Goal: Task Accomplishment & Management: Manage account settings

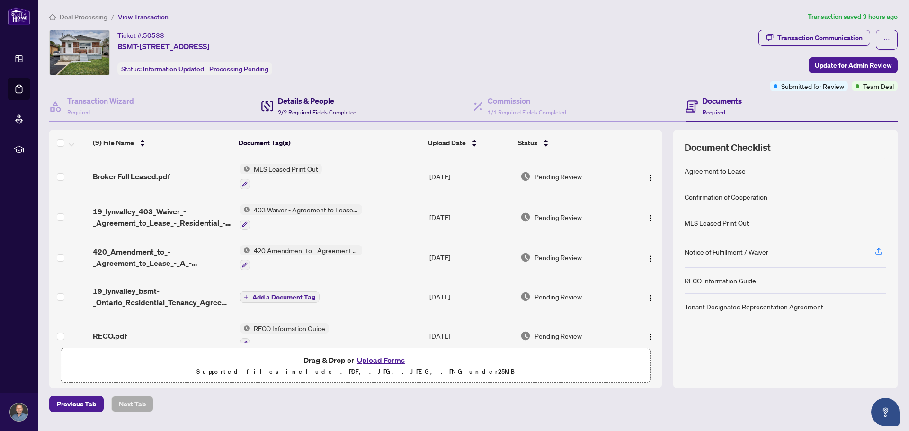
click at [307, 100] on h4 "Details & People" at bounding box center [317, 100] width 79 height 11
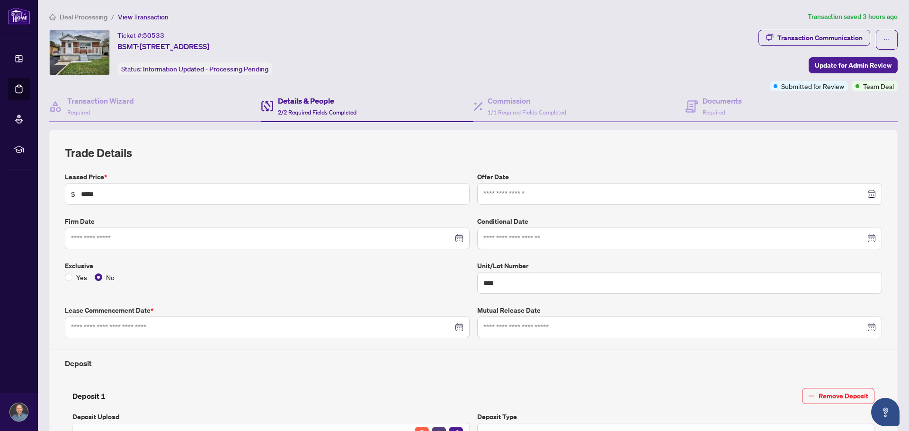
type input "**********"
click at [731, 88] on div "Ticket #: 50533 BSMT-[STREET_ADDRESS] Status: Information Updated - Processing …" at bounding box center [401, 61] width 709 height 62
click at [711, 99] on h4 "Documents" at bounding box center [722, 100] width 39 height 11
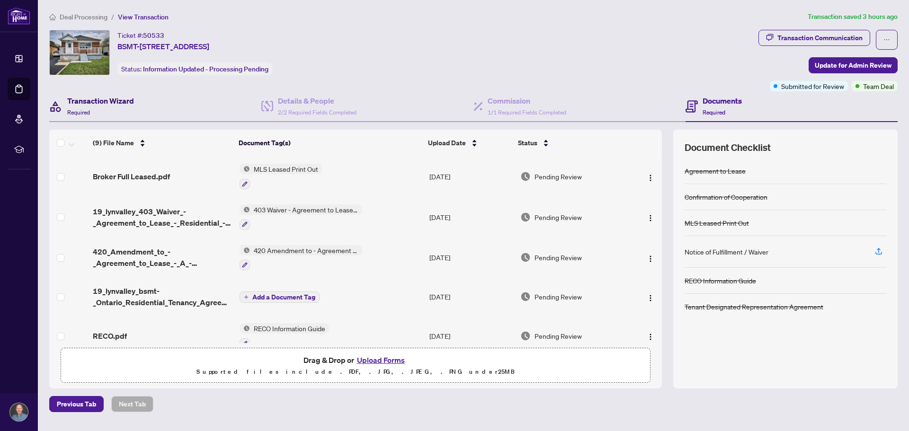
click at [125, 102] on h4 "Transaction Wizard" at bounding box center [100, 100] width 67 height 11
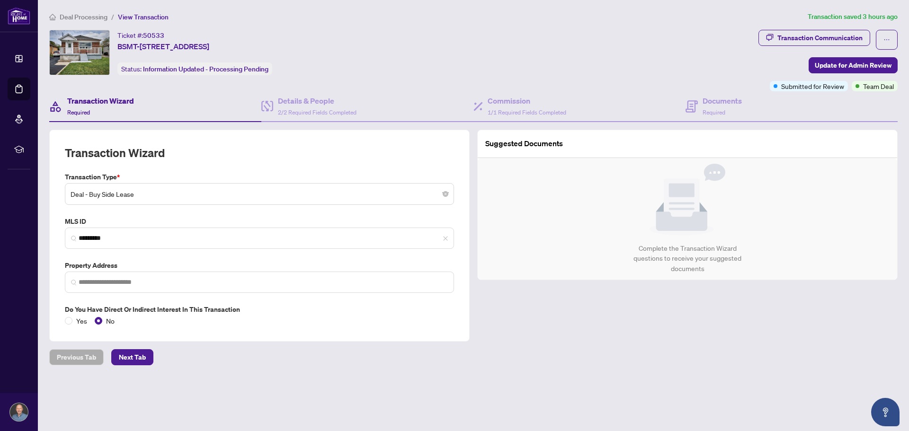
type input "**********"
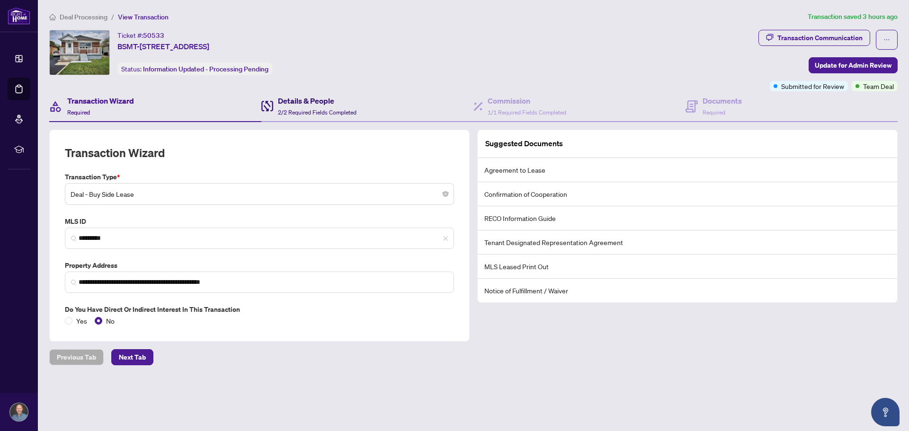
click at [301, 107] on div "Details & People 2/2 Required Fields Completed" at bounding box center [317, 106] width 79 height 22
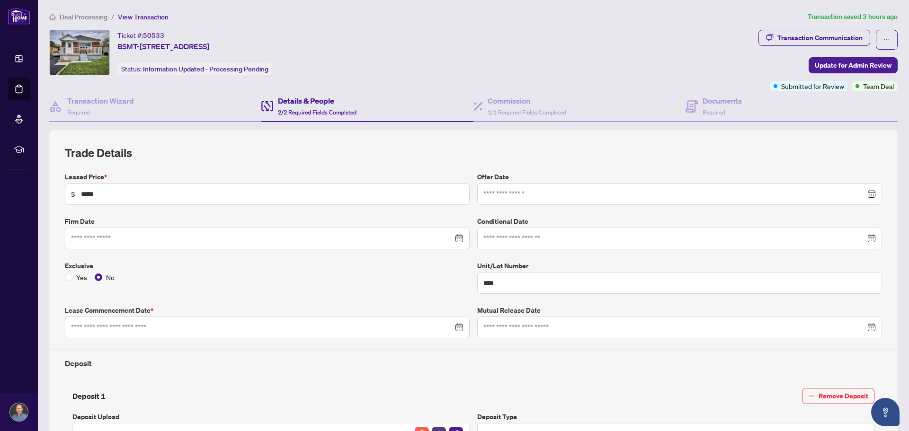
type input "**********"
click at [209, 45] on span "BSMT-[STREET_ADDRESS]" at bounding box center [163, 46] width 92 height 11
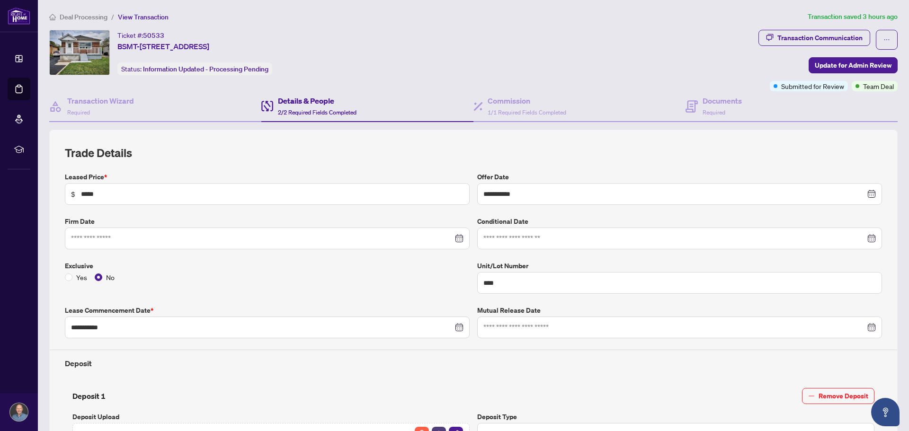
click at [348, 56] on div "Ticket #: 50533 BSMT-[STREET_ADDRESS] Status: Information Updated - Processing …" at bounding box center [401, 52] width 705 height 45
click at [209, 44] on span "BSMT-[STREET_ADDRESS]" at bounding box center [163, 46] width 92 height 11
copy span "BSMT-[STREET_ADDRESS]"
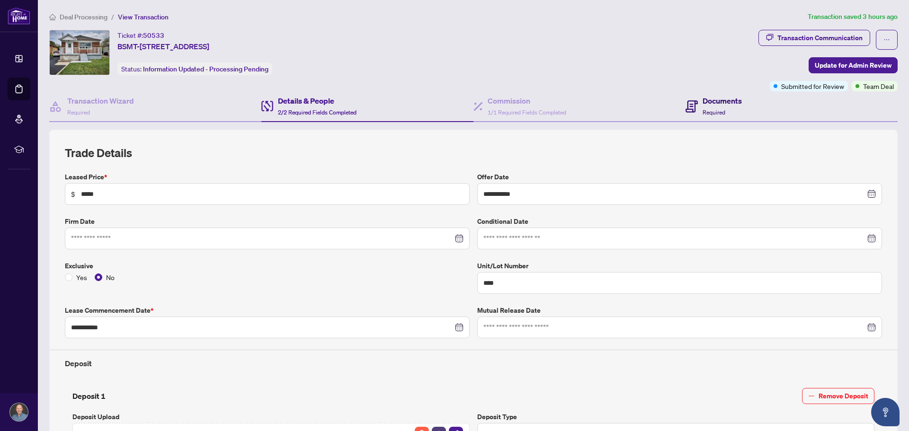
click at [704, 104] on h4 "Documents" at bounding box center [722, 100] width 39 height 11
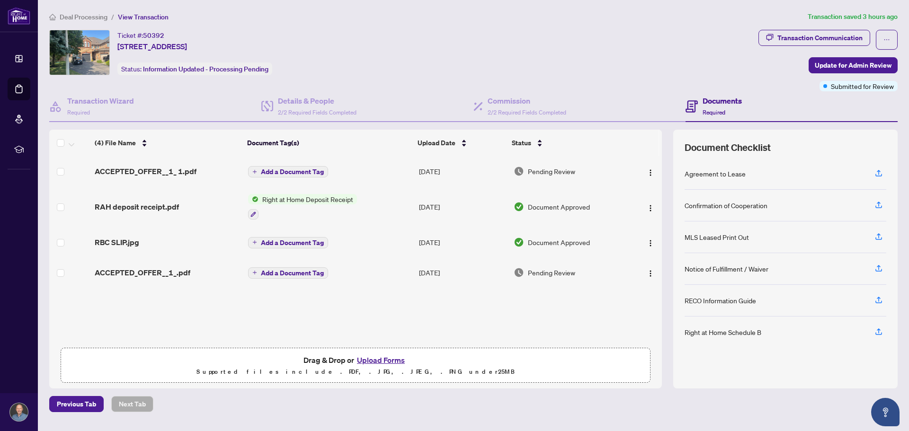
click at [421, 53] on div "Ticket #: 50392 6985 Dunnview Crt, Mississauga, Ontario L5N 7E4, Canada Status:…" at bounding box center [401, 52] width 705 height 45
click at [806, 32] on div "Transaction Communication" at bounding box center [819, 37] width 85 height 15
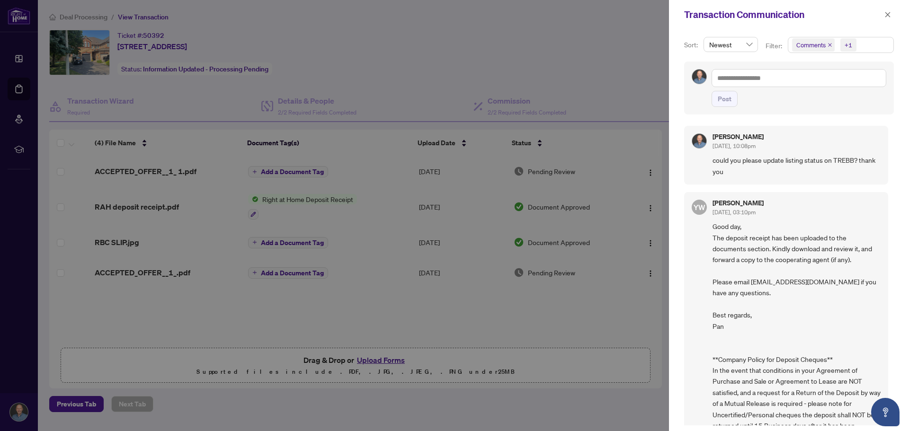
click at [430, 43] on div at bounding box center [454, 215] width 909 height 431
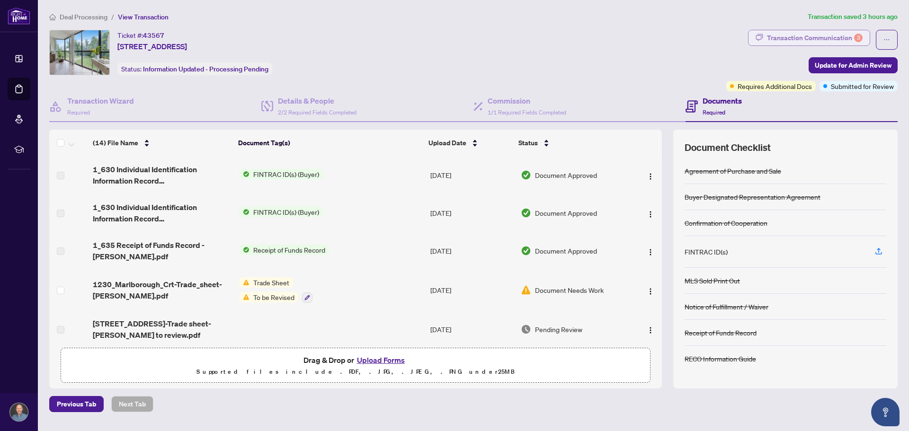
click at [832, 36] on div "Transaction Communication 3" at bounding box center [815, 37] width 96 height 15
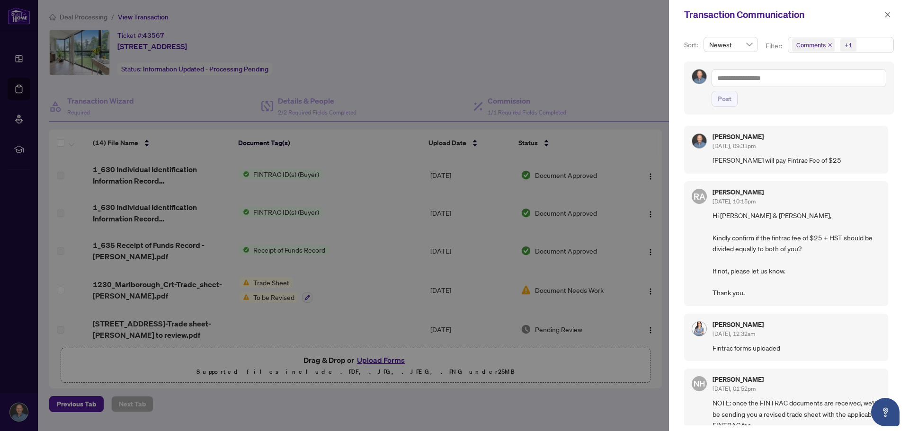
click at [380, 82] on div at bounding box center [454, 215] width 909 height 431
click at [890, 18] on span "button" at bounding box center [887, 14] width 7 height 15
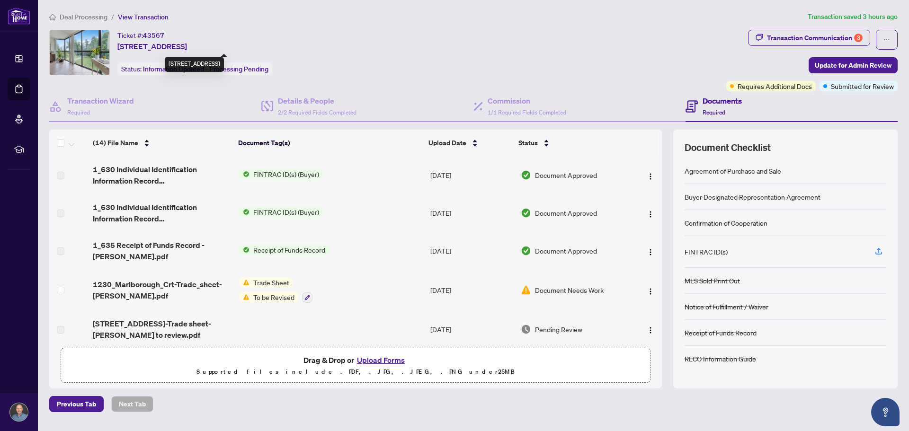
click at [187, 48] on span "204-1230 Marlborough Crt, Oakville, Ontario L6H 3K6, Canada" at bounding box center [152, 46] width 70 height 11
copy span "204-1230 Marlborough Crt, Oakville, Ontario L6H 3K6, Canada"
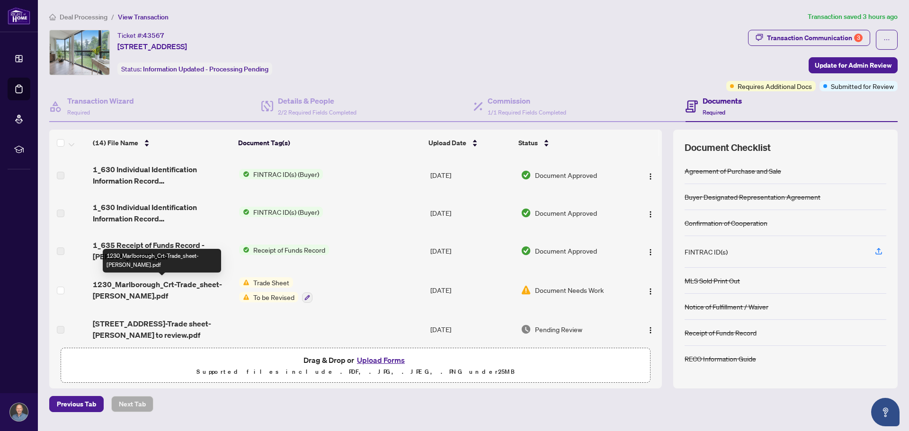
click at [146, 285] on span "1230_Marlborough_Crt-Trade_sheet-Alex_SIGNED.pdf" at bounding box center [162, 290] width 139 height 23
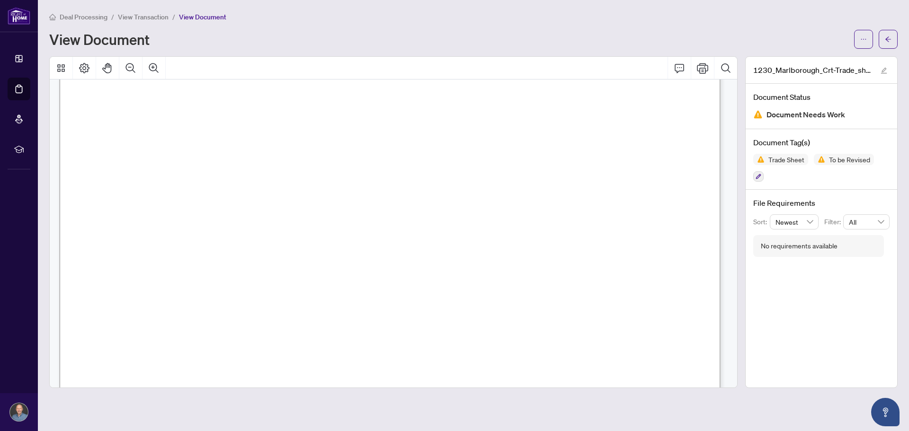
scroll to position [237, 0]
